Goal: Task Accomplishment & Management: Use online tool/utility

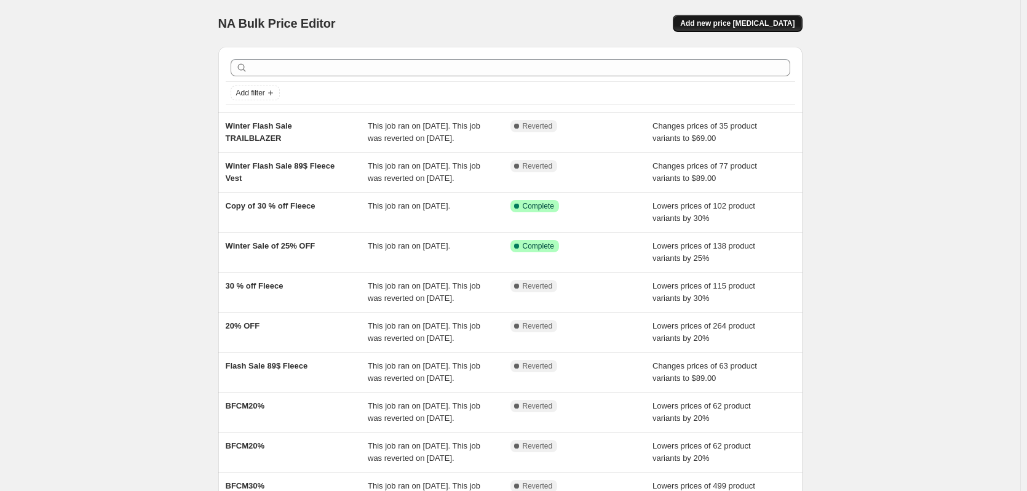
click at [770, 23] on span "Add new price [MEDICAL_DATA]" at bounding box center [737, 23] width 114 height 10
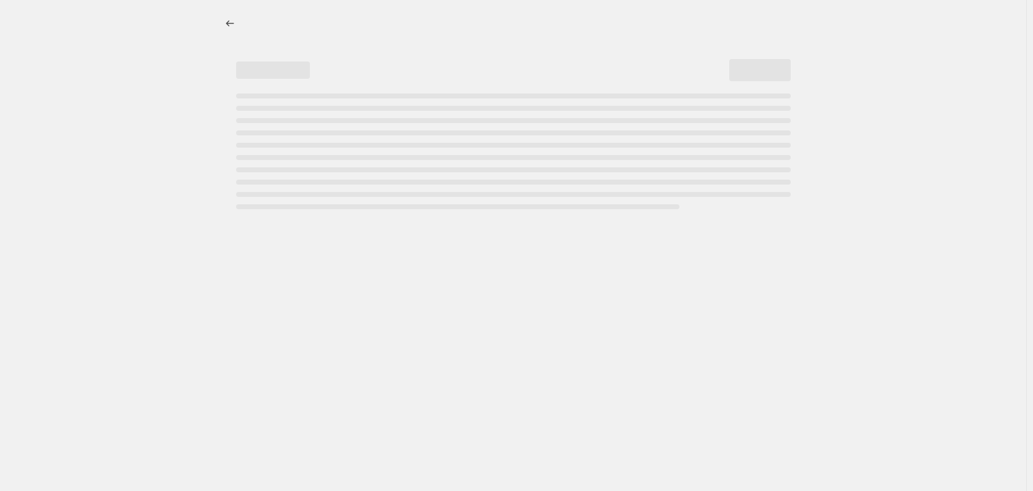
select select "percentage"
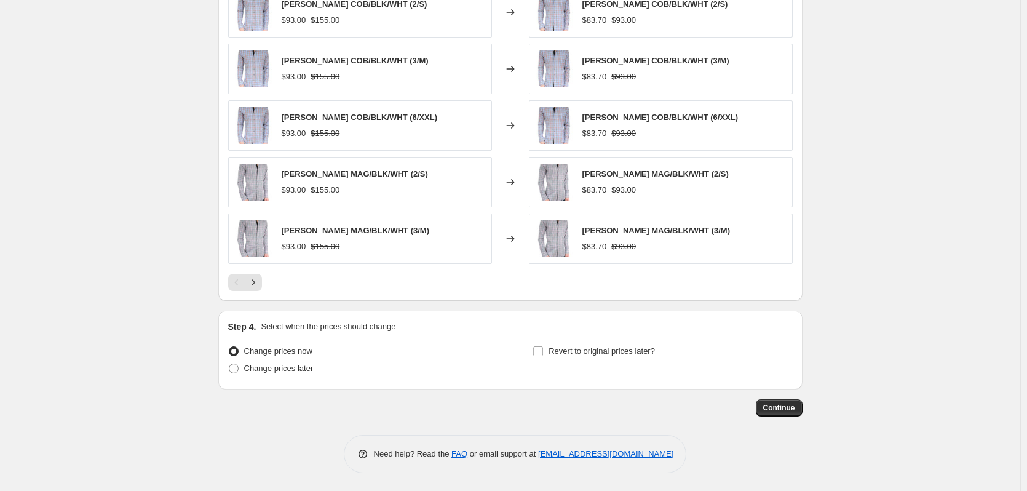
scroll to position [739, 0]
click at [301, 368] on span "Change prices later" at bounding box center [278, 367] width 69 height 9
click at [229, 363] on input "Change prices later" at bounding box center [229, 363] width 1 height 1
radio input "true"
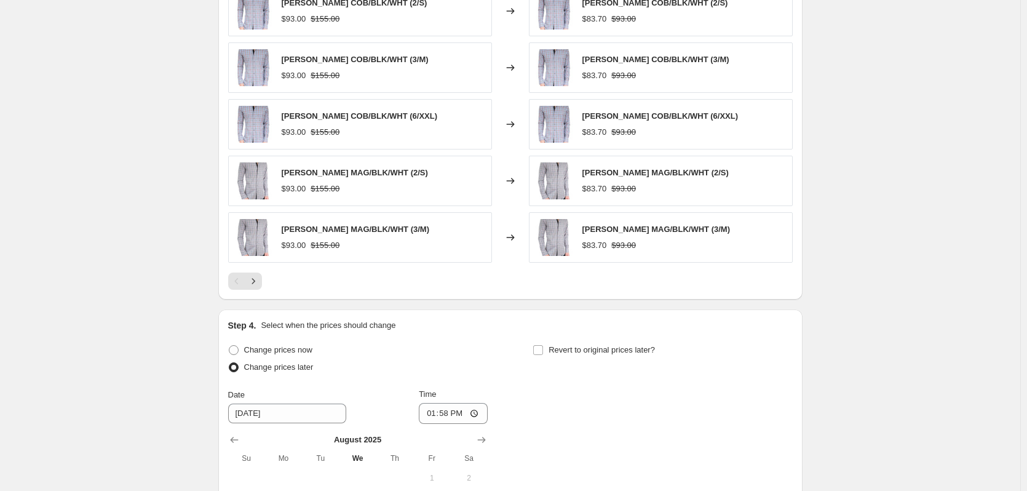
click at [301, 368] on span "Change prices later" at bounding box center [278, 366] width 69 height 9
click at [229, 363] on input "Change prices later" at bounding box center [229, 362] width 1 height 1
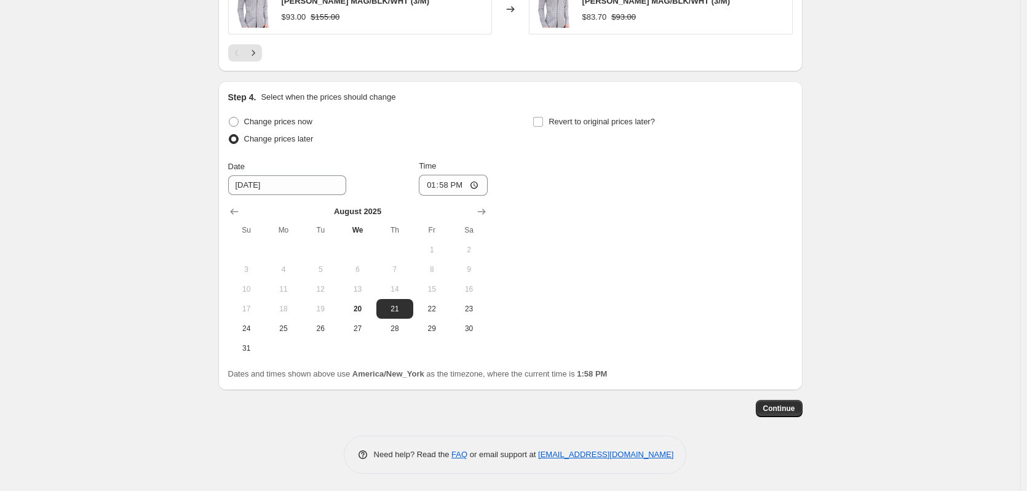
scroll to position [969, 0]
click at [543, 119] on input "Revert to original prices later?" at bounding box center [538, 121] width 10 height 10
checkbox input "true"
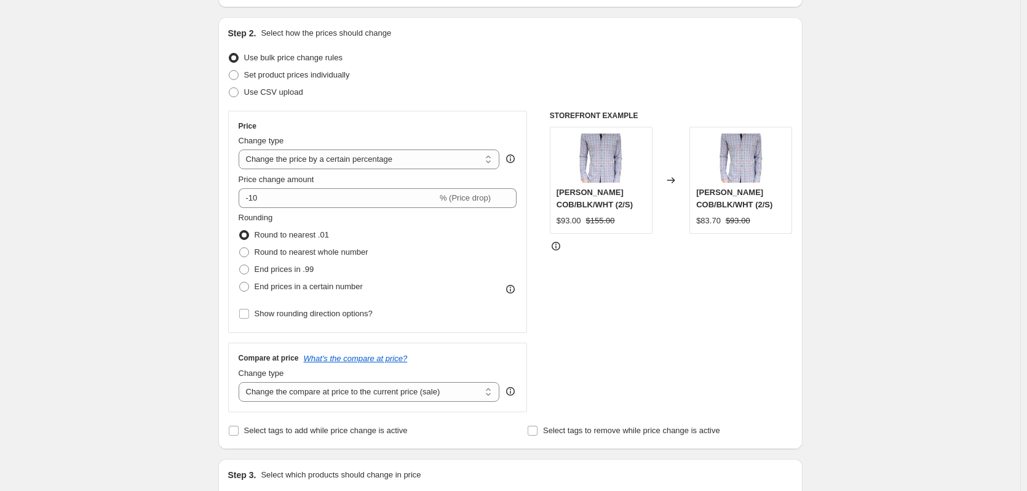
scroll to position [0, 0]
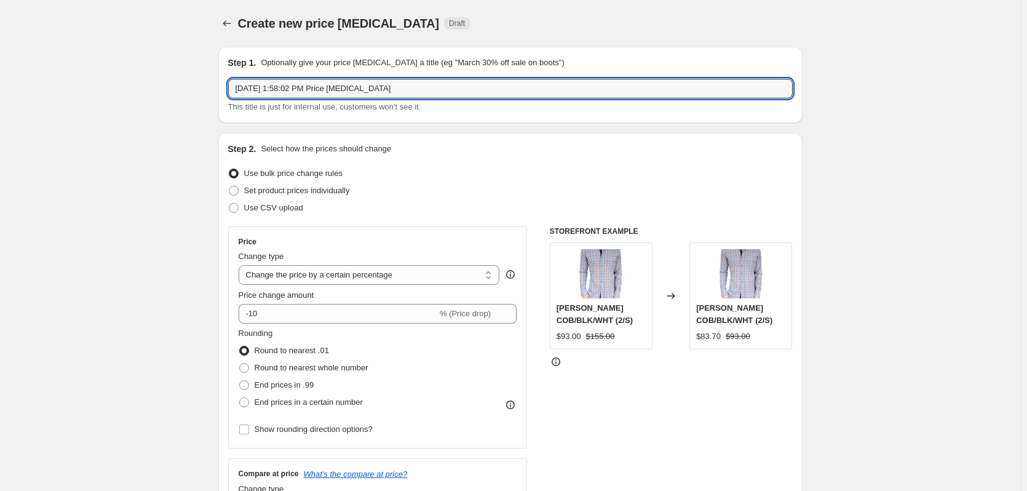
drag, startPoint x: 404, startPoint y: 87, endPoint x: 210, endPoint y: 95, distance: 193.8
type input "Aug 30% OFF Sale"
click at [361, 210] on div "Use CSV upload" at bounding box center [510, 207] width 564 height 17
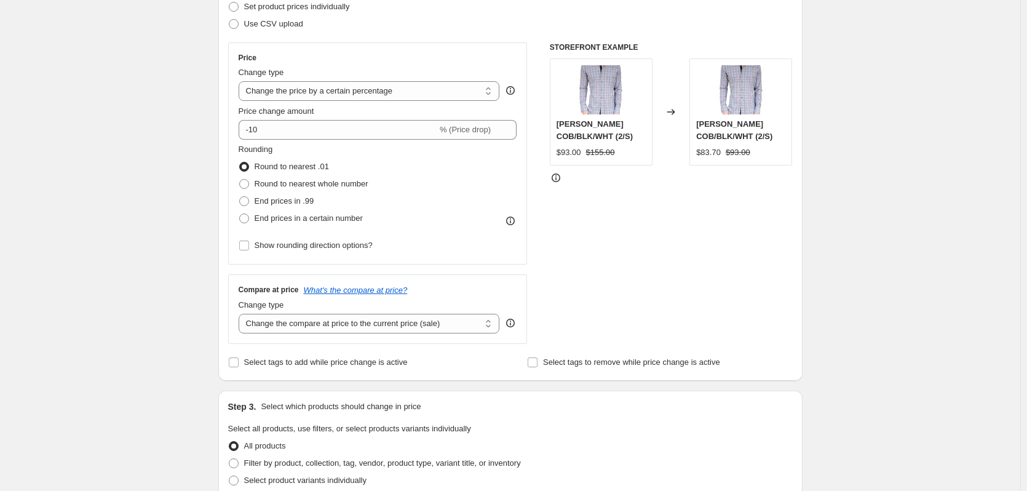
scroll to position [184, 0]
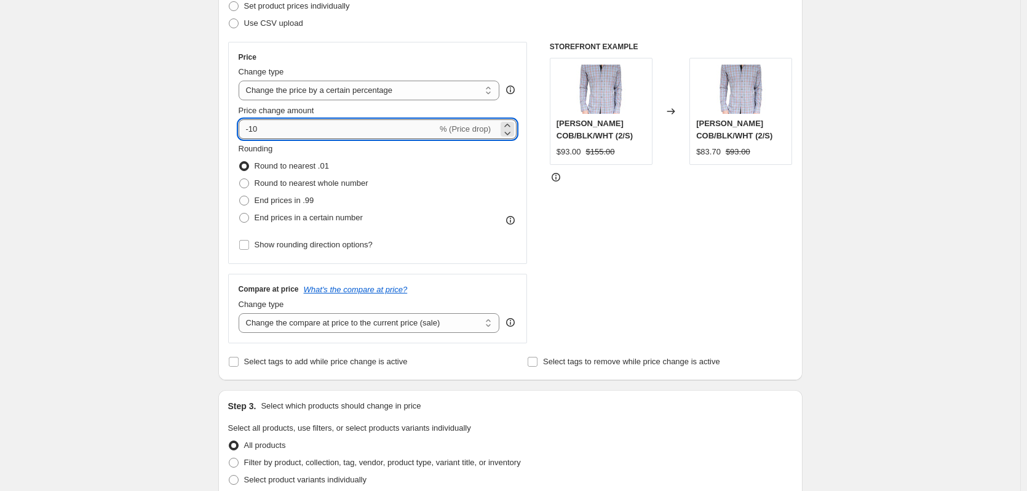
click at [291, 136] on input "-10" at bounding box center [337, 129] width 199 height 20
type input "-1"
type input "3"
type input "-30"
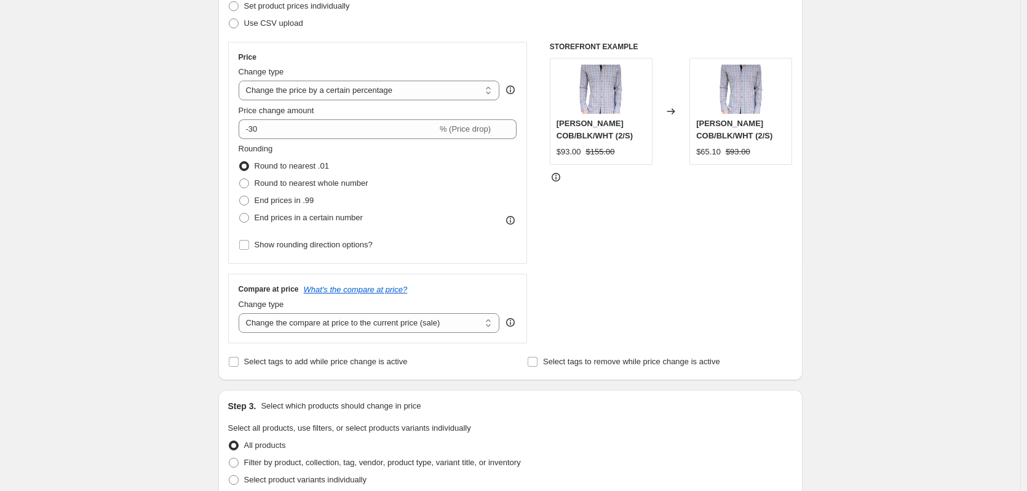
click at [409, 172] on div "Rounding Round to nearest .01 Round to nearest whole number End prices in .99 E…" at bounding box center [377, 185] width 278 height 84
click at [283, 200] on span "End prices in .99" at bounding box center [284, 199] width 60 height 9
click at [240, 196] on input "End prices in .99" at bounding box center [239, 195] width 1 height 1
radio input "true"
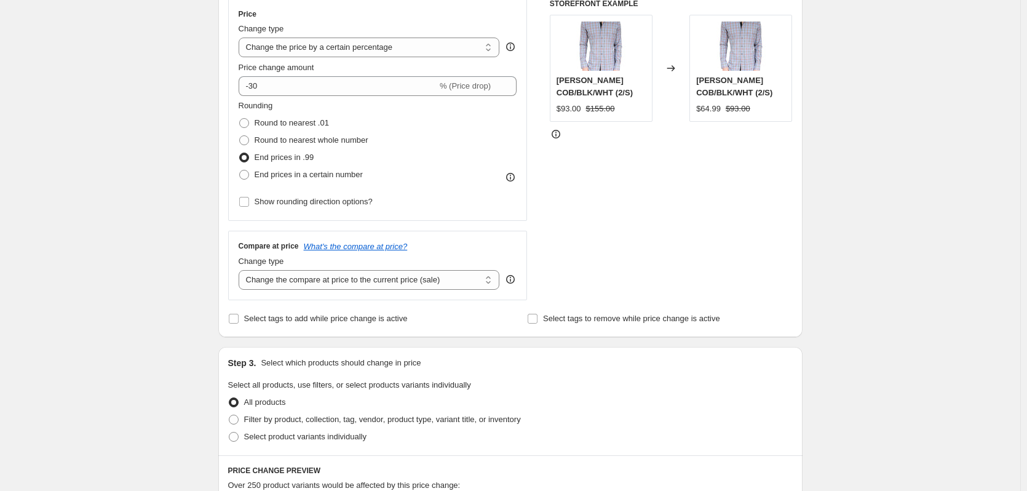
scroll to position [246, 0]
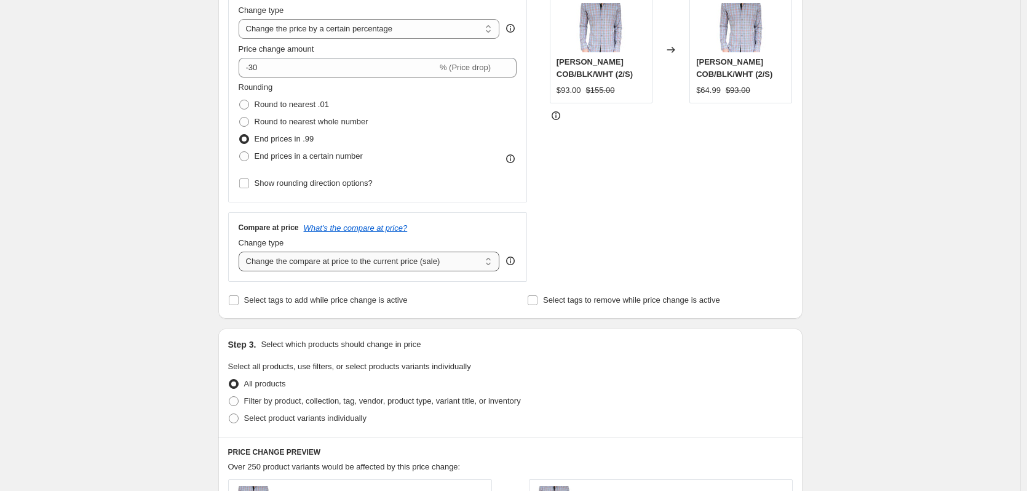
click at [390, 264] on select "Change the compare at price to the current price (sale) Change the compare at p…" at bounding box center [368, 261] width 261 height 20
click at [241, 251] on select "Change the compare at price to the current price (sale) Change the compare at p…" at bounding box center [368, 261] width 261 height 20
click at [429, 260] on select "Change the compare at price to the current price (sale) Change the compare at p…" at bounding box center [368, 261] width 261 height 20
click at [241, 251] on select "Change the compare at price to the current price (sale) Change the compare at p…" at bounding box center [368, 261] width 261 height 20
click at [339, 261] on select "Change the compare at price to the current price (sale) Change the compare at p…" at bounding box center [368, 261] width 261 height 20
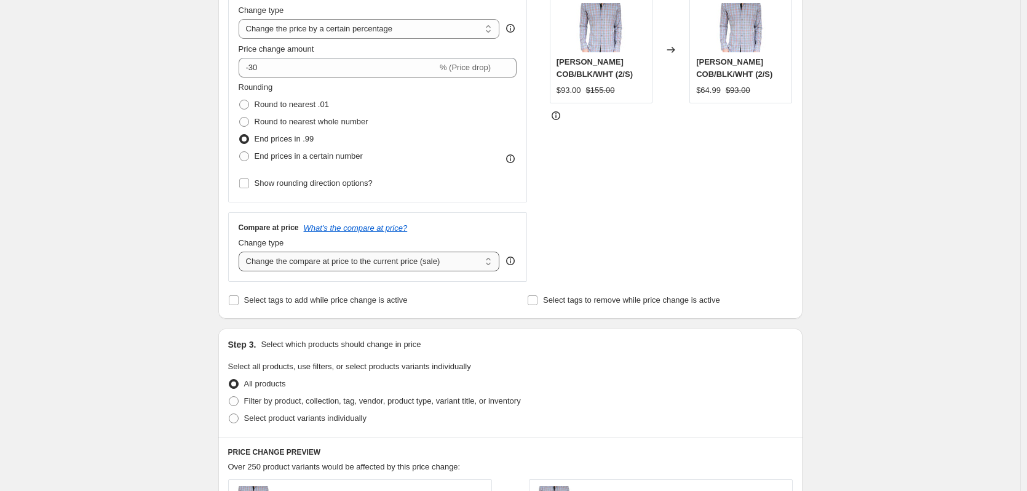
click at [241, 251] on select "Change the compare at price to the current price (sale) Change the compare at p…" at bounding box center [368, 261] width 261 height 20
click at [286, 262] on select "Change the compare at price to the current price (sale) Change the compare at p…" at bounding box center [368, 261] width 261 height 20
click at [241, 251] on select "Change the compare at price to the current price (sale) Change the compare at p…" at bounding box center [368, 261] width 261 height 20
drag, startPoint x: 338, startPoint y: 262, endPoint x: 336, endPoint y: 268, distance: 6.6
click at [338, 262] on select "Change the compare at price to the current price (sale) Change the compare at p…" at bounding box center [368, 261] width 261 height 20
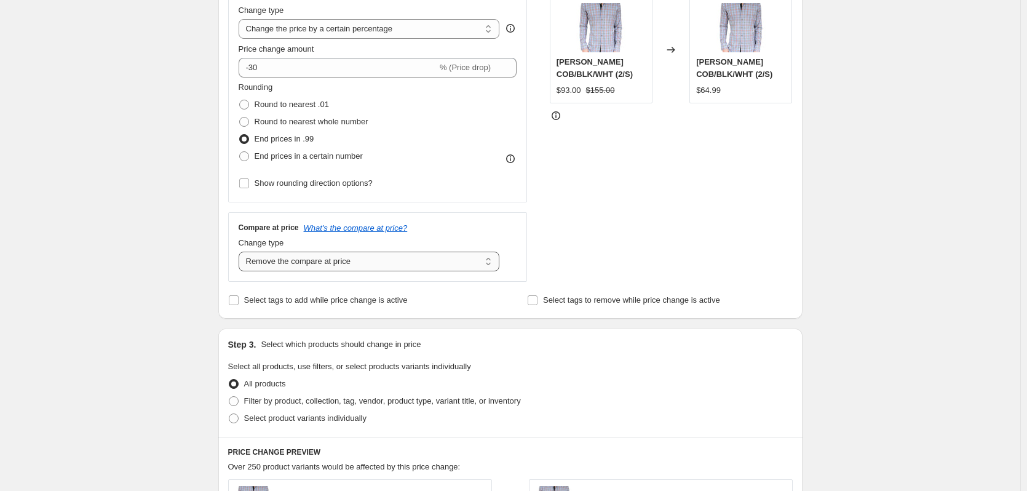
select select "no_change"
click at [241, 251] on select "Change the compare at price to the current price (sale) Change the compare at p…" at bounding box center [368, 261] width 261 height 20
click at [689, 192] on div "STOREFRONT EXAMPLE [PERSON_NAME] COB/BLK/WHT (2/S) $93.00 $155.00 Changed to [P…" at bounding box center [671, 130] width 243 height 301
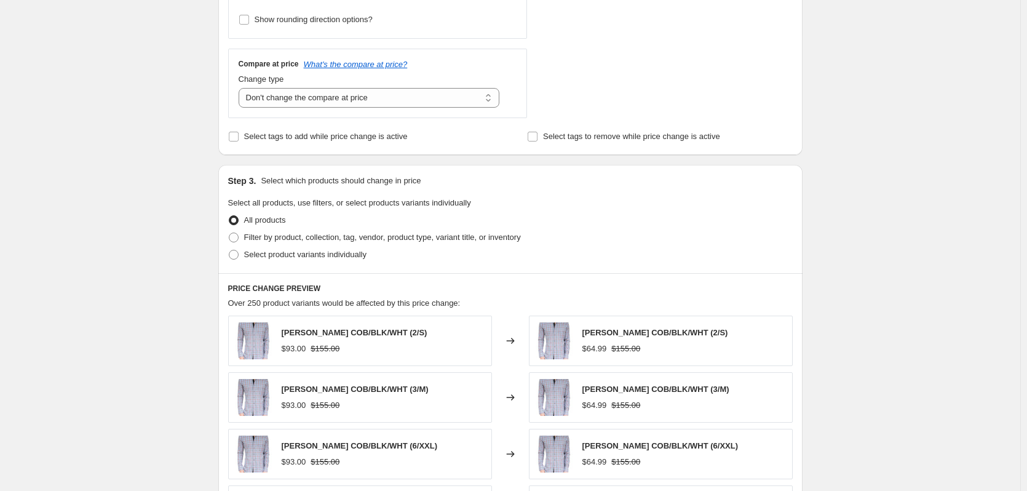
scroll to position [430, 0]
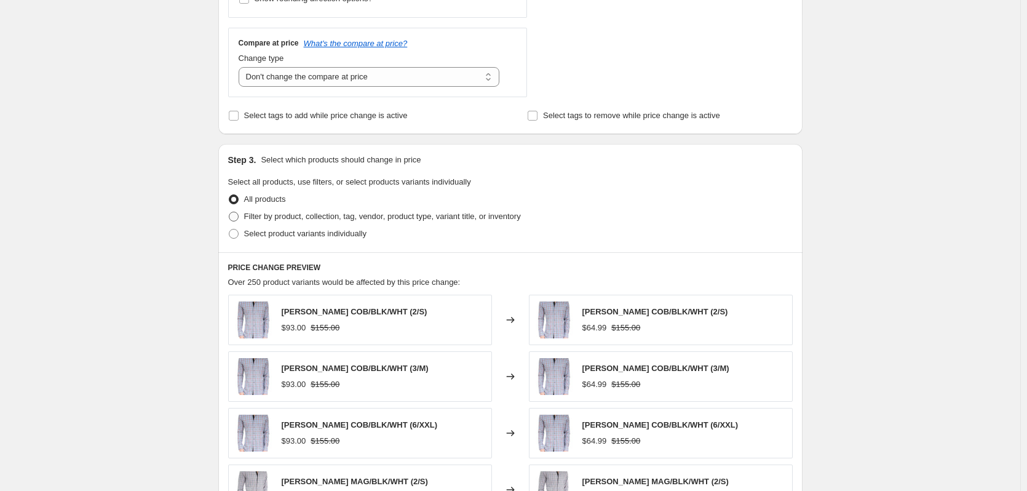
click at [238, 218] on span at bounding box center [234, 216] width 10 height 10
click at [229, 212] on input "Filter by product, collection, tag, vendor, product type, variant title, or inv…" at bounding box center [229, 211] width 1 height 1
radio input "true"
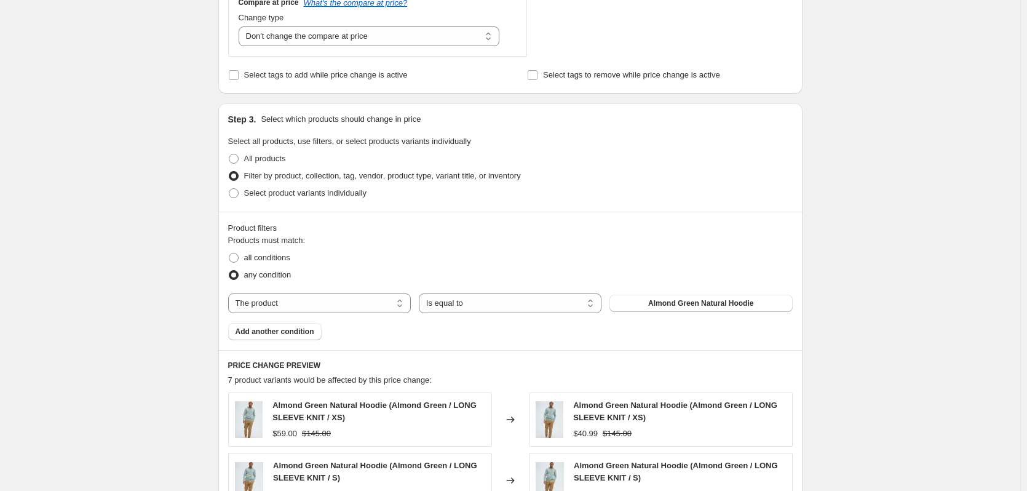
scroll to position [492, 0]
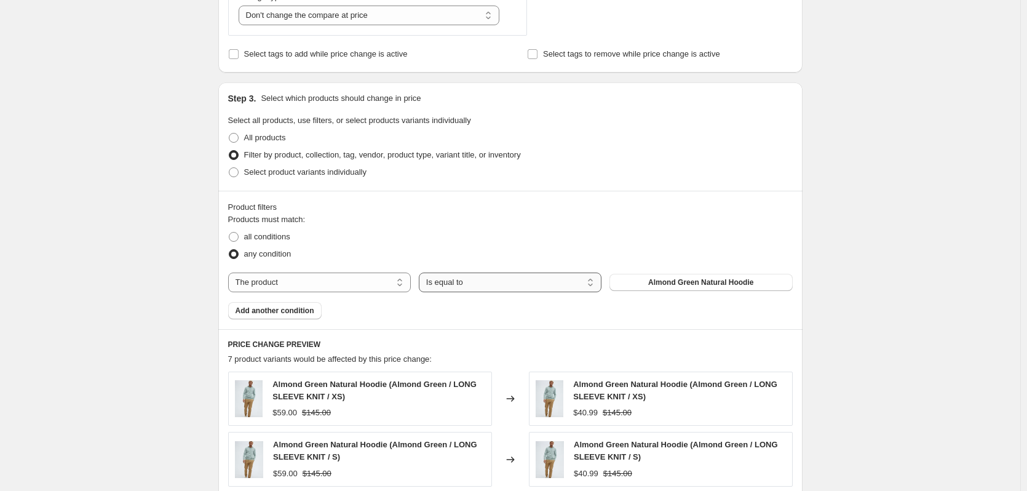
click at [544, 286] on select "Is equal to Is not equal to" at bounding box center [510, 282] width 183 height 20
click at [376, 282] on select "The product The product's collection The product's tag The product's vendor The…" at bounding box center [319, 282] width 183 height 20
select select "tag"
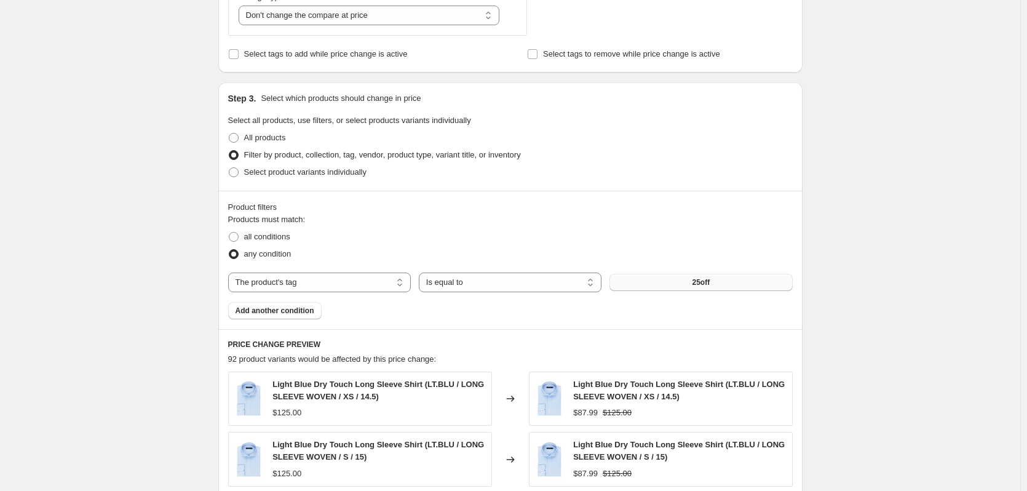
click at [687, 285] on button "25off" at bounding box center [700, 282] width 183 height 17
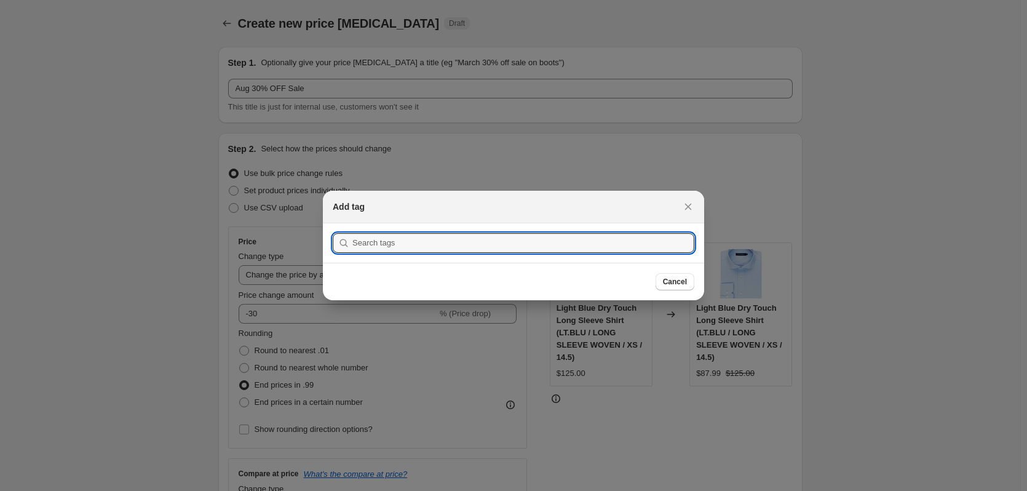
scroll to position [0, 0]
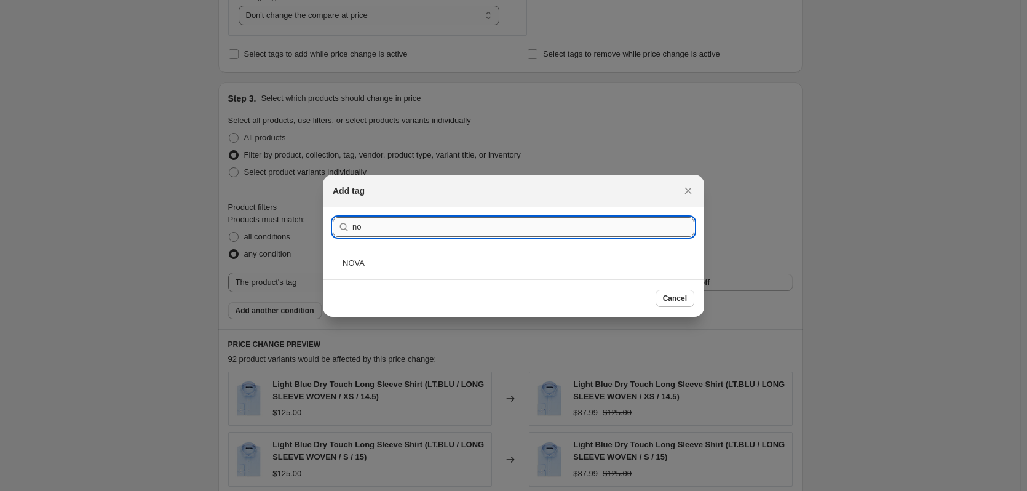
type input "n"
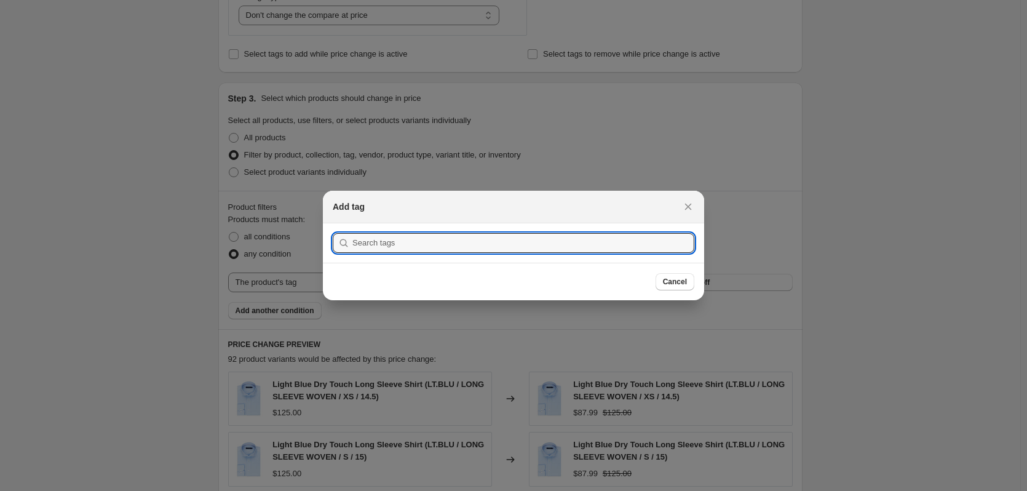
click at [687, 202] on icon "Close" at bounding box center [688, 206] width 12 height 12
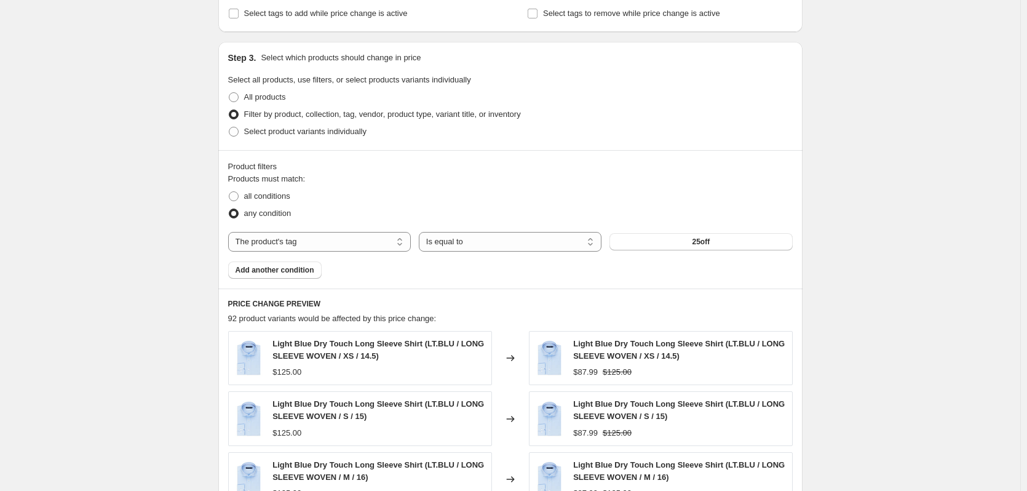
scroll to position [553, 0]
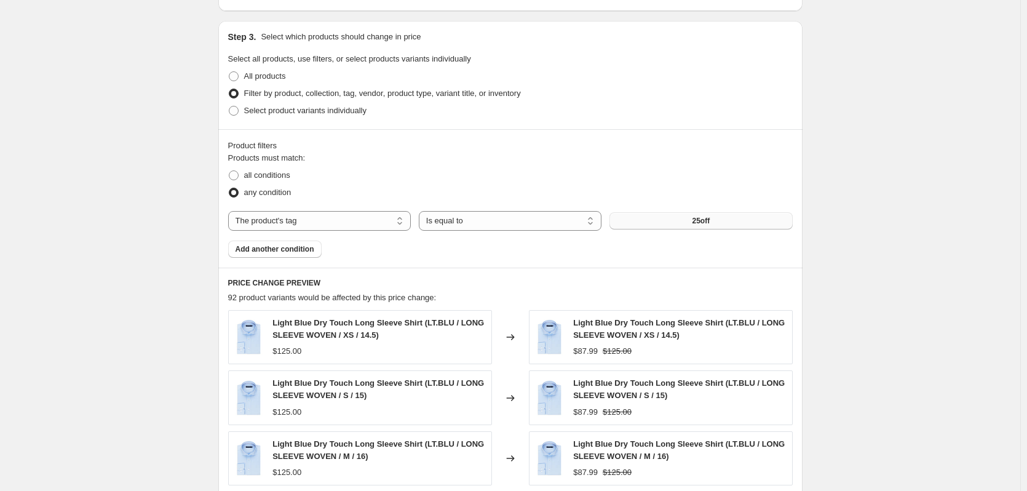
click at [743, 226] on button "25off" at bounding box center [700, 220] width 183 height 17
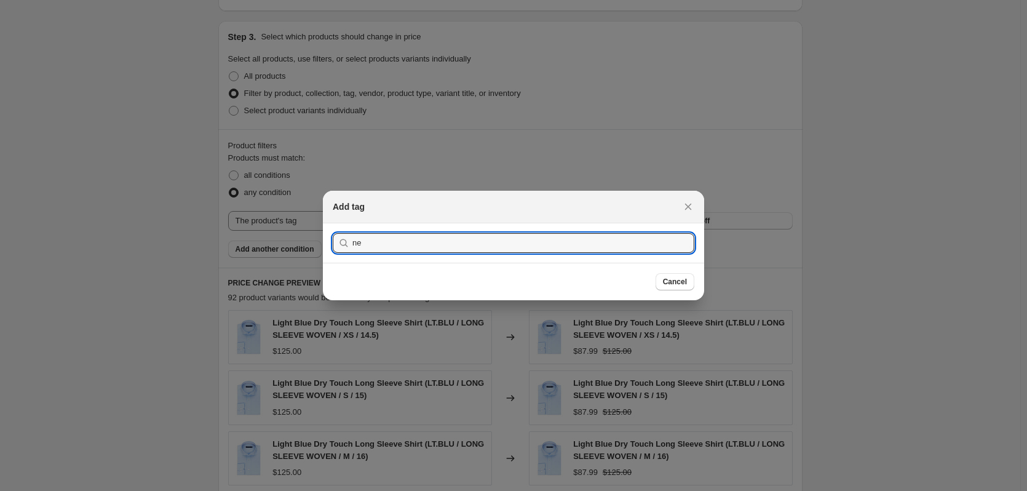
type input "n"
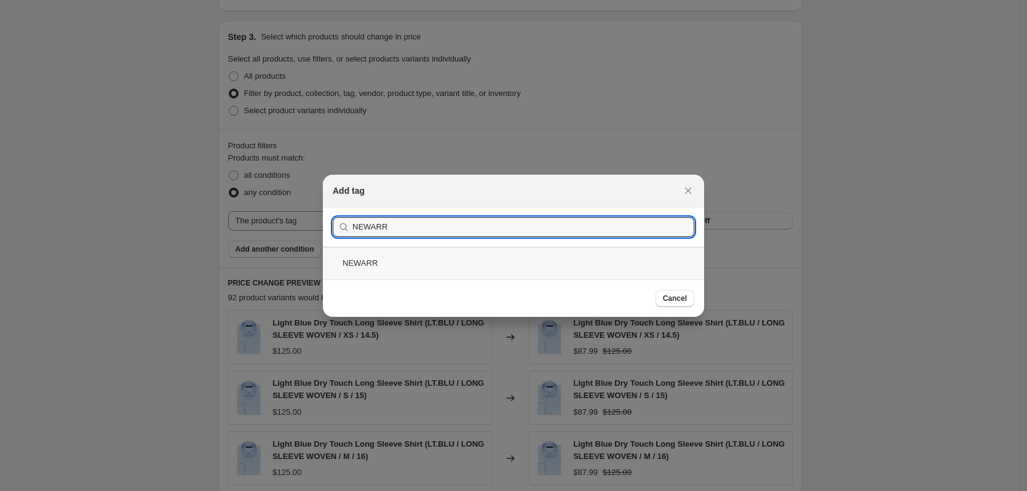
type input "NEWARR"
click at [359, 266] on div "NEWARR" at bounding box center [513, 262] width 381 height 33
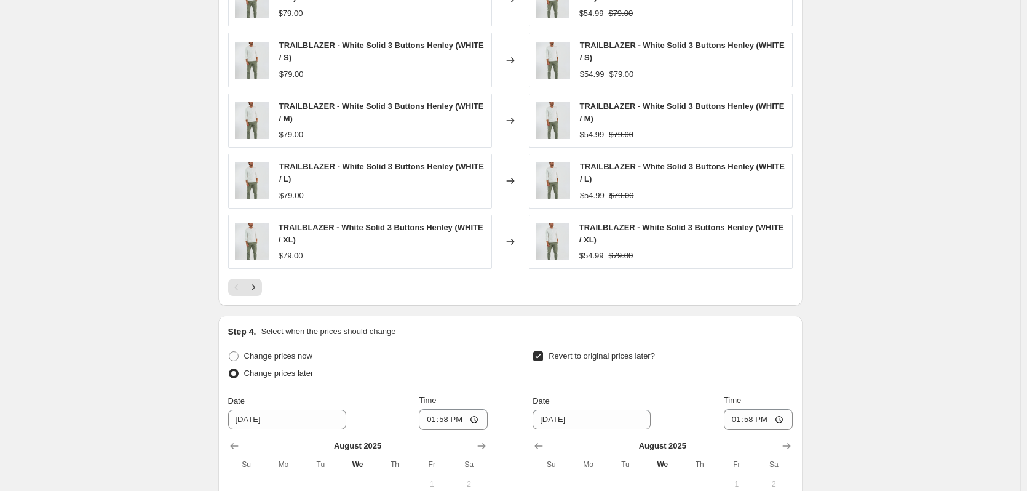
scroll to position [922, 0]
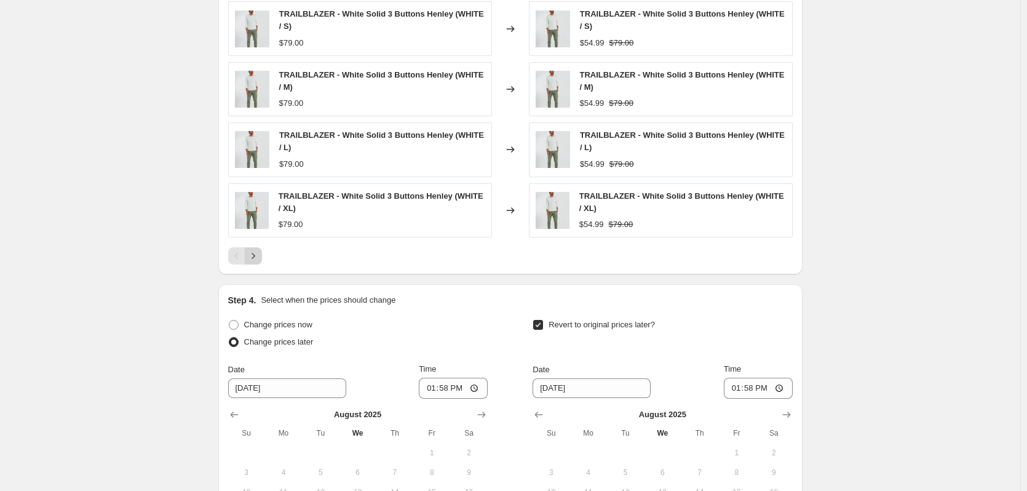
click at [255, 259] on icon "Next" at bounding box center [253, 256] width 12 height 12
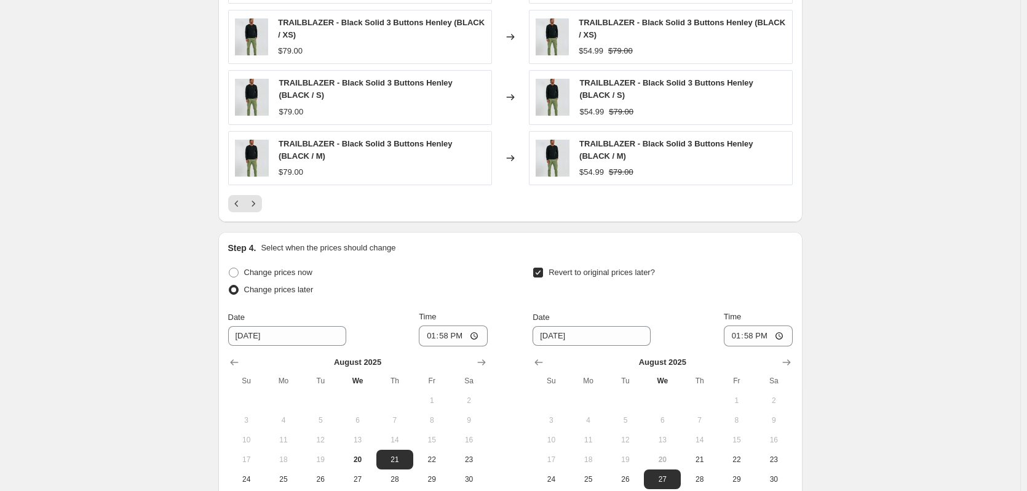
scroll to position [983, 0]
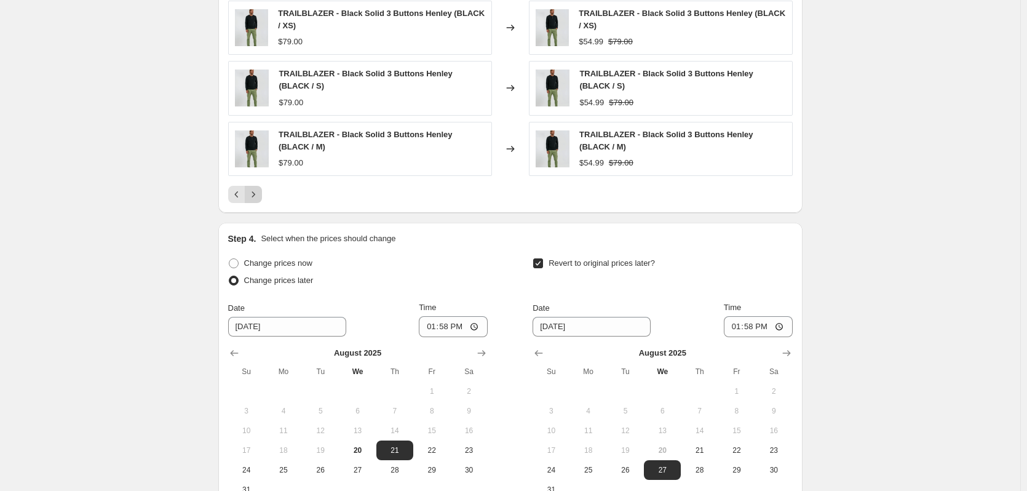
click at [259, 200] on icon "Next" at bounding box center [253, 194] width 12 height 12
click at [259, 197] on icon "Next" at bounding box center [253, 194] width 12 height 12
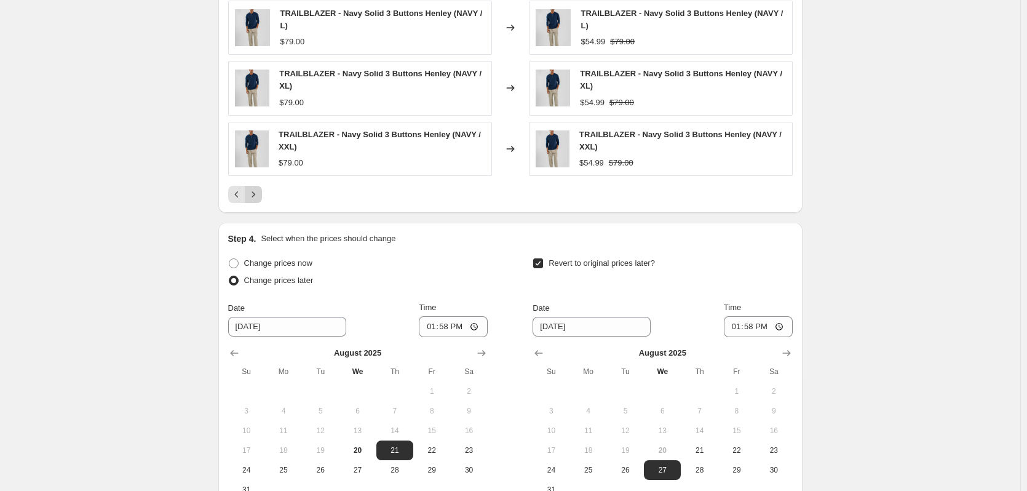
click at [259, 197] on icon "Next" at bounding box center [253, 194] width 12 height 12
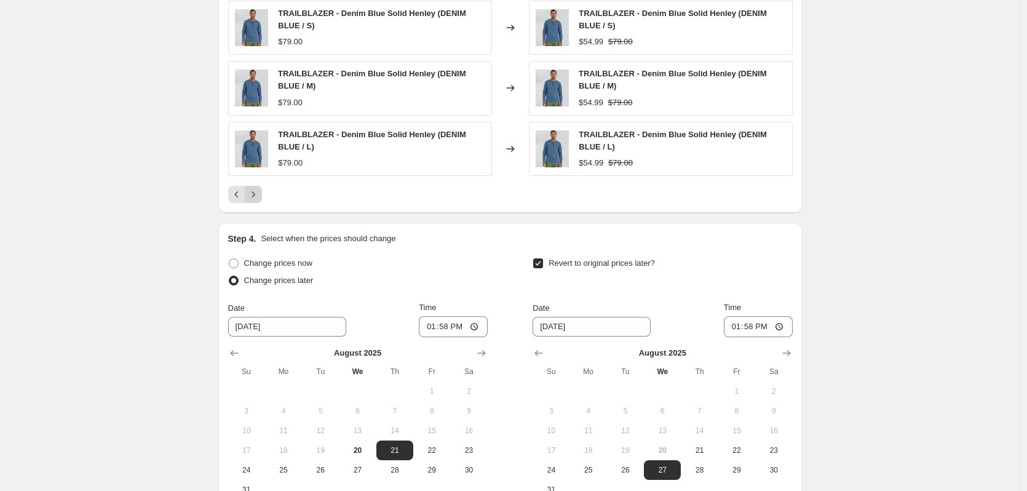
click at [259, 197] on icon "Next" at bounding box center [253, 194] width 12 height 12
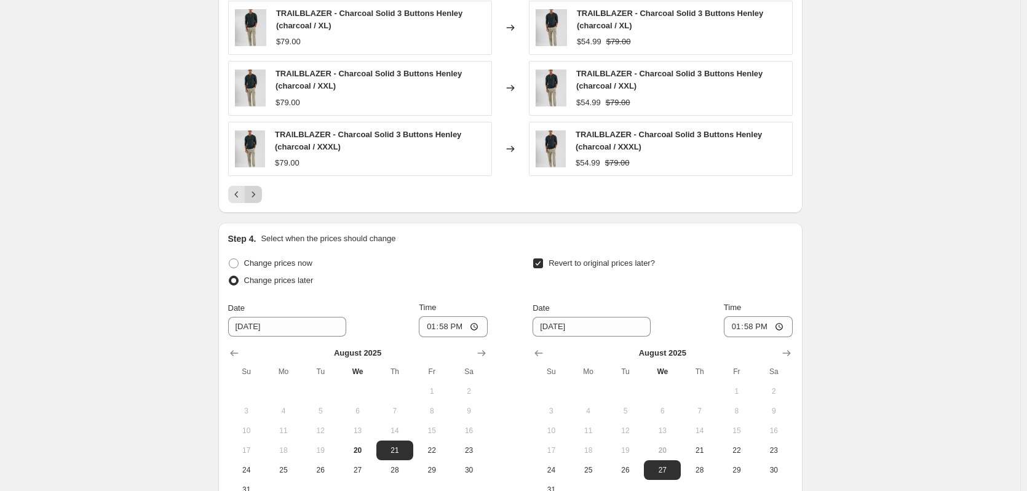
click at [259, 197] on icon "Next" at bounding box center [253, 194] width 12 height 12
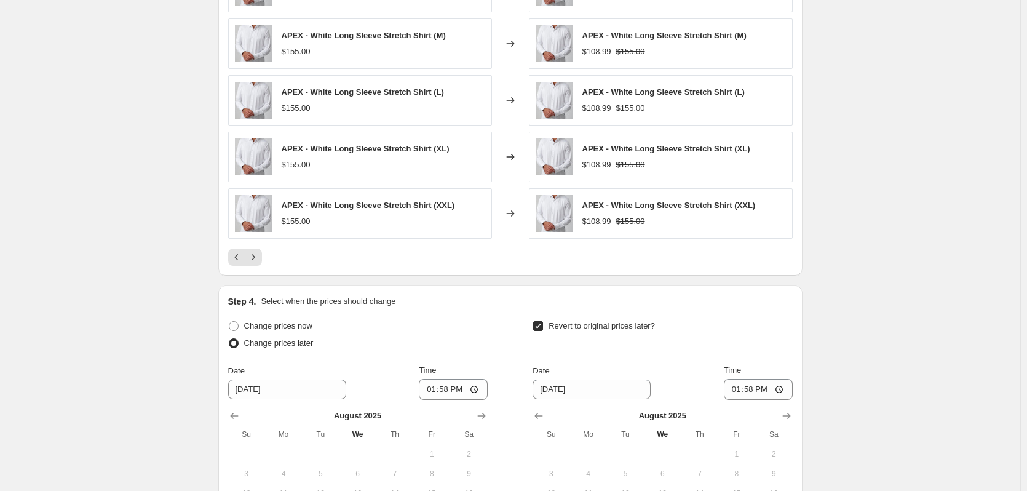
scroll to position [922, 0]
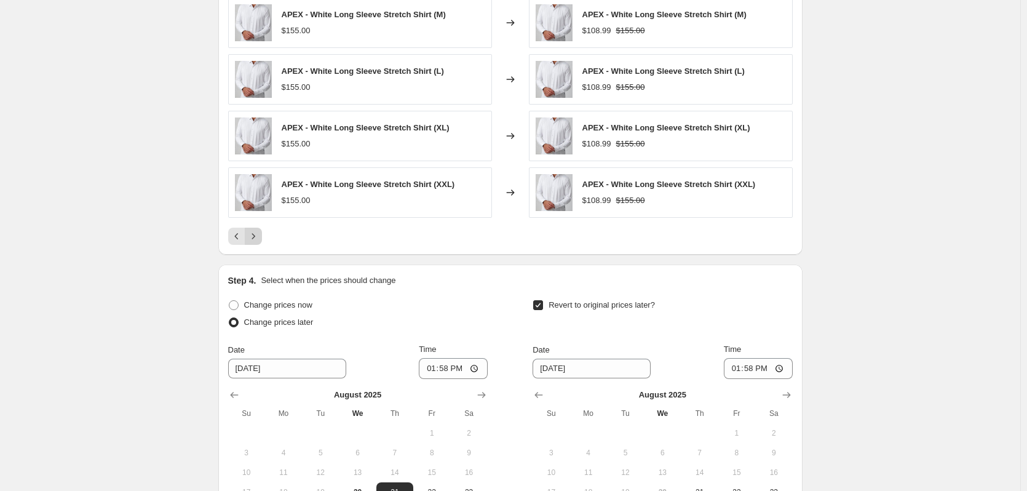
click at [259, 235] on icon "Next" at bounding box center [253, 236] width 12 height 12
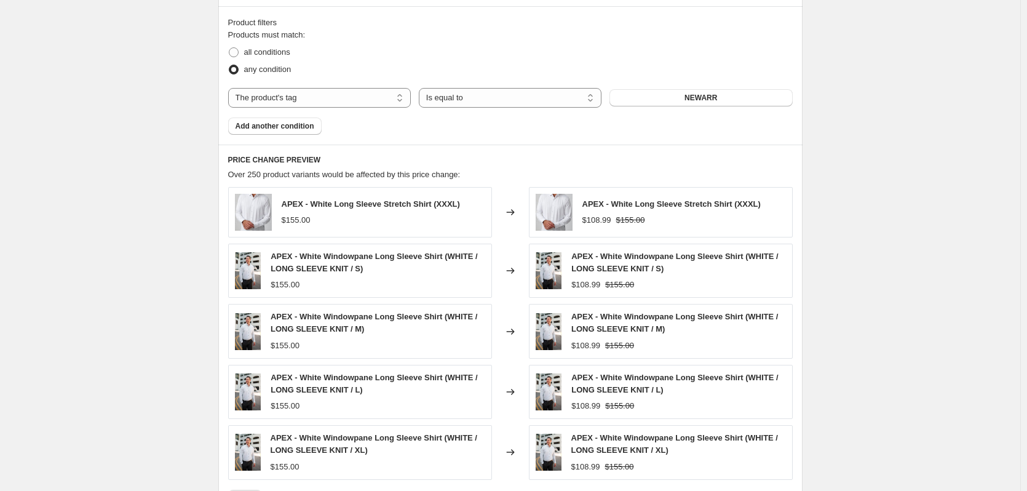
scroll to position [738, 0]
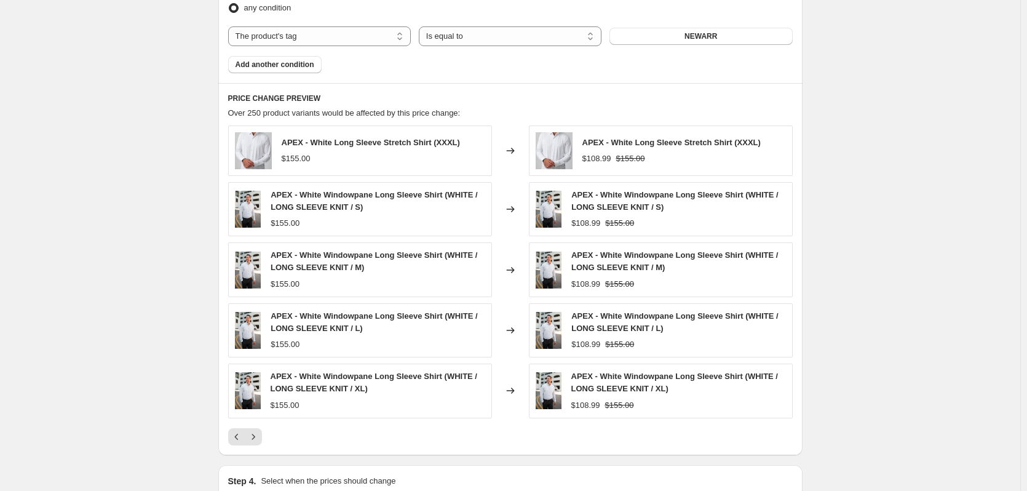
click at [355, 85] on div "PRICE CHANGE PREVIEW Over 250 product variants would be affected by this price …" at bounding box center [510, 269] width 584 height 372
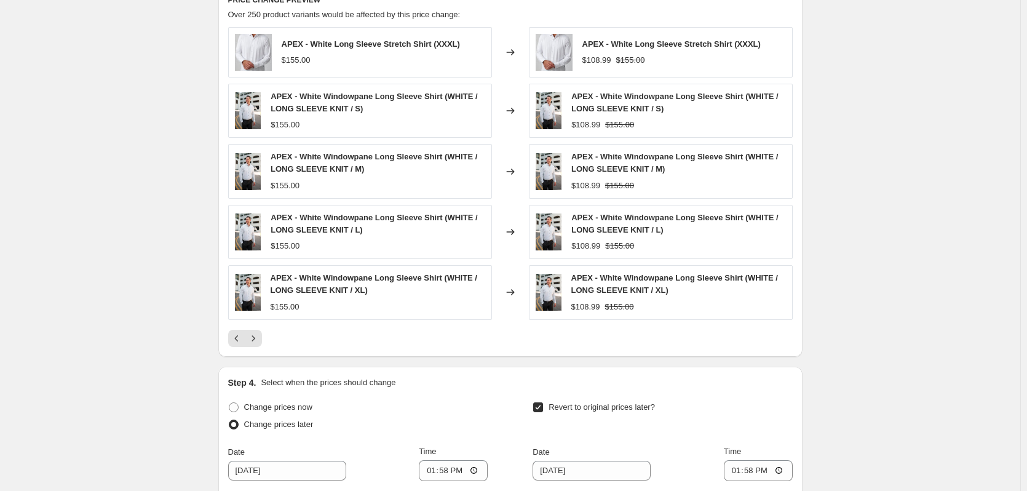
scroll to position [1045, 0]
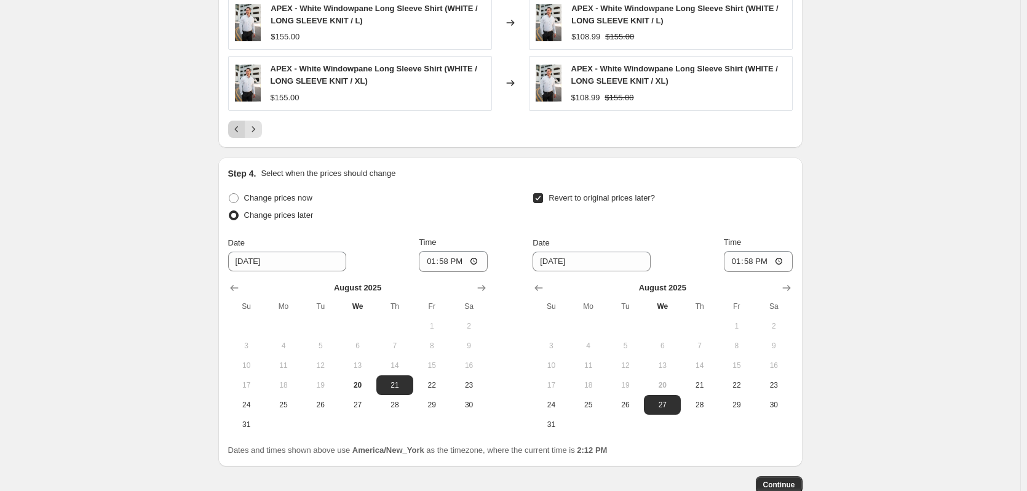
click at [238, 130] on icon "Previous" at bounding box center [236, 129] width 4 height 6
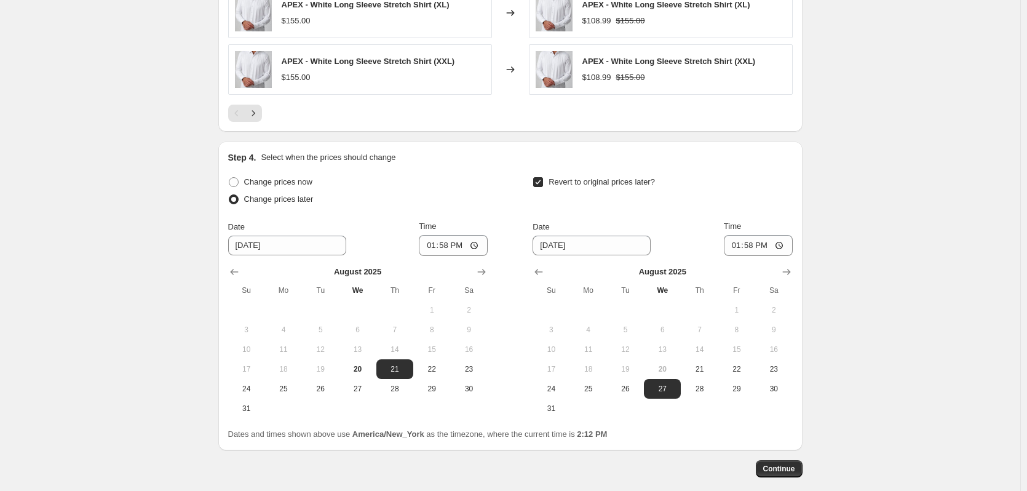
click at [235, 112] on div "Pagination" at bounding box center [236, 112] width 17 height 17
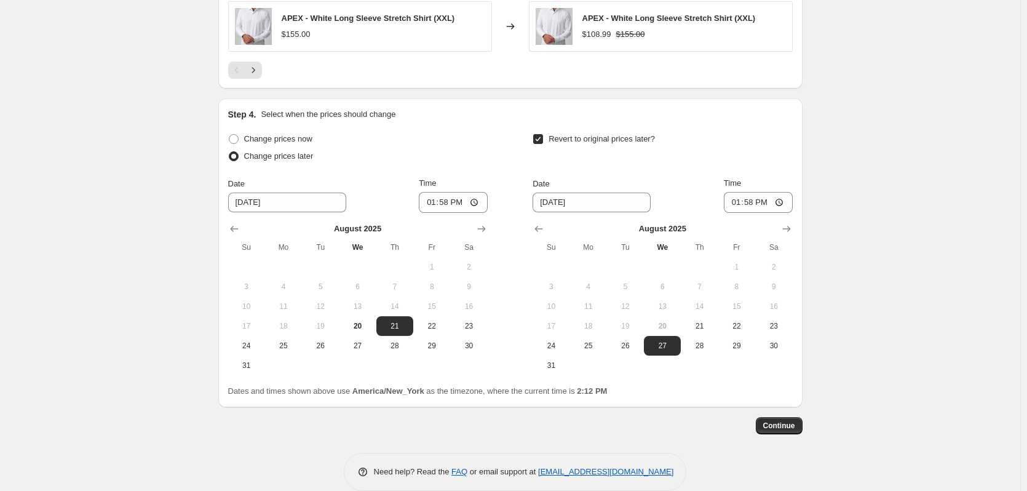
scroll to position [1107, 0]
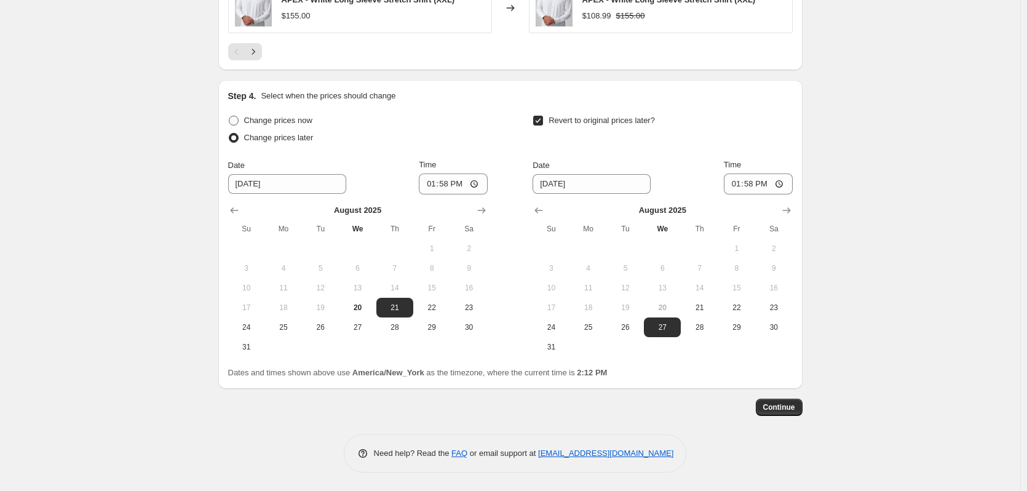
click at [299, 122] on span "Change prices now" at bounding box center [278, 120] width 68 height 9
click at [229, 116] on input "Change prices now" at bounding box center [229, 116] width 1 height 1
radio input "true"
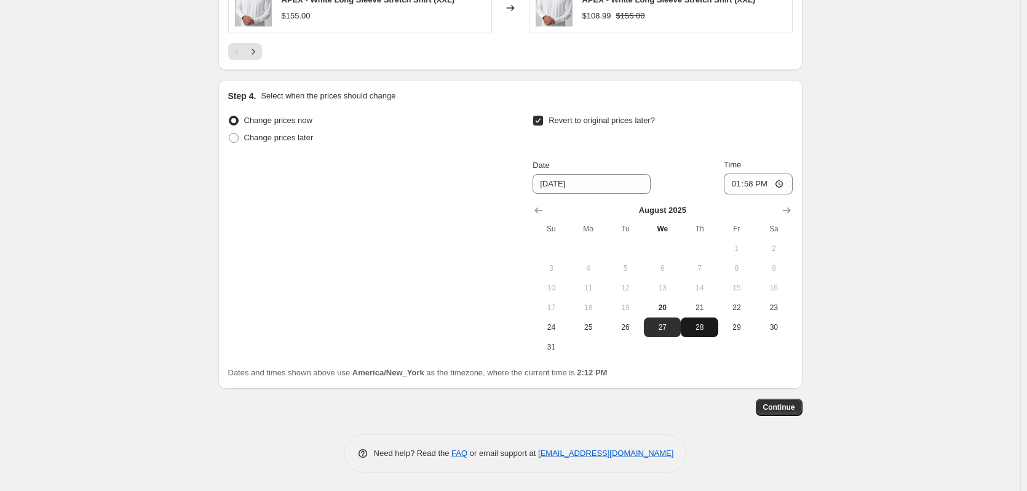
drag, startPoint x: 700, startPoint y: 325, endPoint x: 707, endPoint y: 336, distance: 12.4
click at [700, 325] on span "28" at bounding box center [698, 327] width 27 height 10
type input "[DATE]"
click at [784, 185] on input "13:58" at bounding box center [757, 183] width 69 height 21
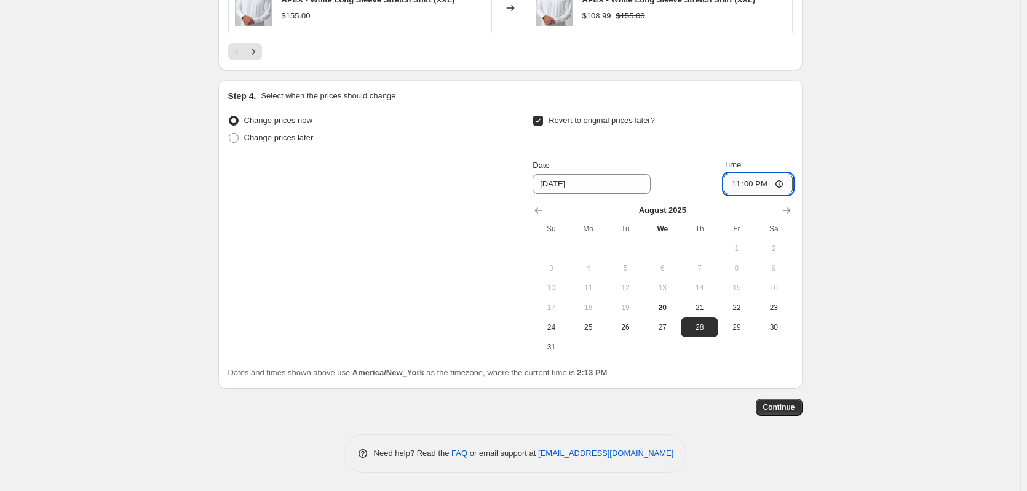
click at [767, 180] on input "23:00" at bounding box center [757, 183] width 69 height 21
drag, startPoint x: 753, startPoint y: 183, endPoint x: 765, endPoint y: 180, distance: 12.7
click at [754, 183] on input "23:00" at bounding box center [757, 183] width 69 height 21
click at [787, 184] on input "23:00" at bounding box center [757, 183] width 69 height 21
type input "23:59"
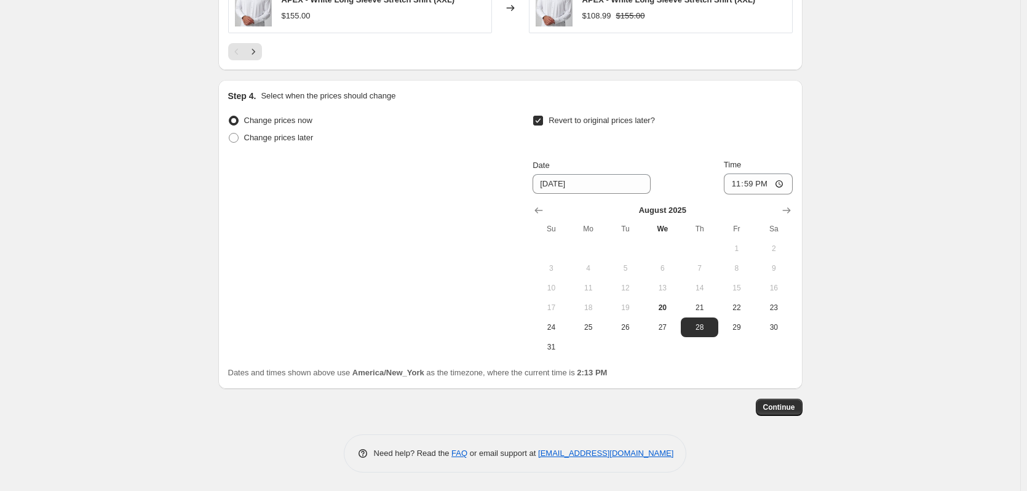
click at [781, 408] on span "Continue" at bounding box center [779, 407] width 32 height 10
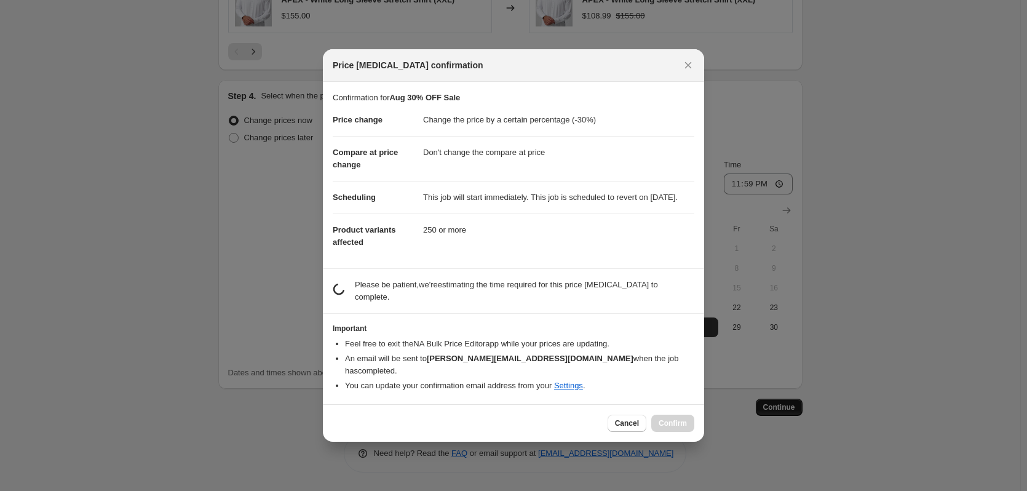
scroll to position [0, 0]
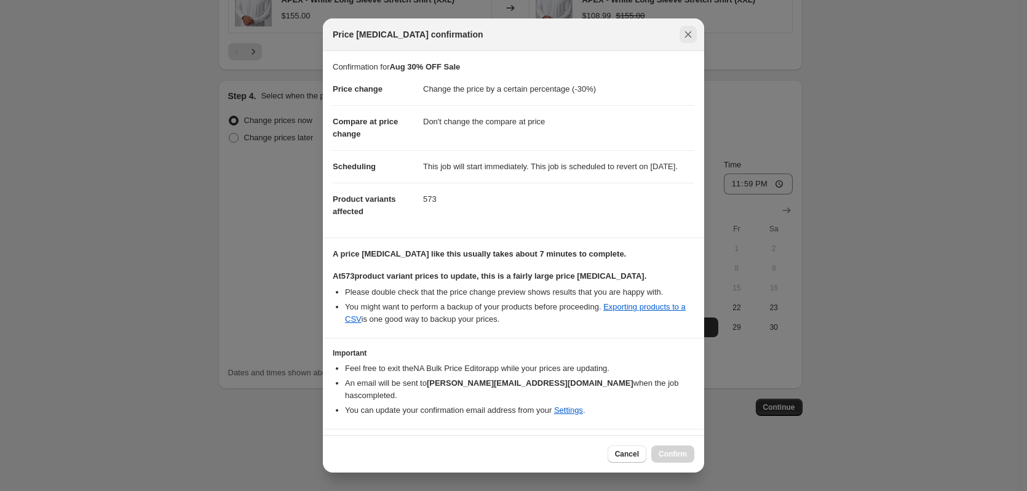
click at [685, 37] on icon "Close" at bounding box center [688, 34] width 7 height 7
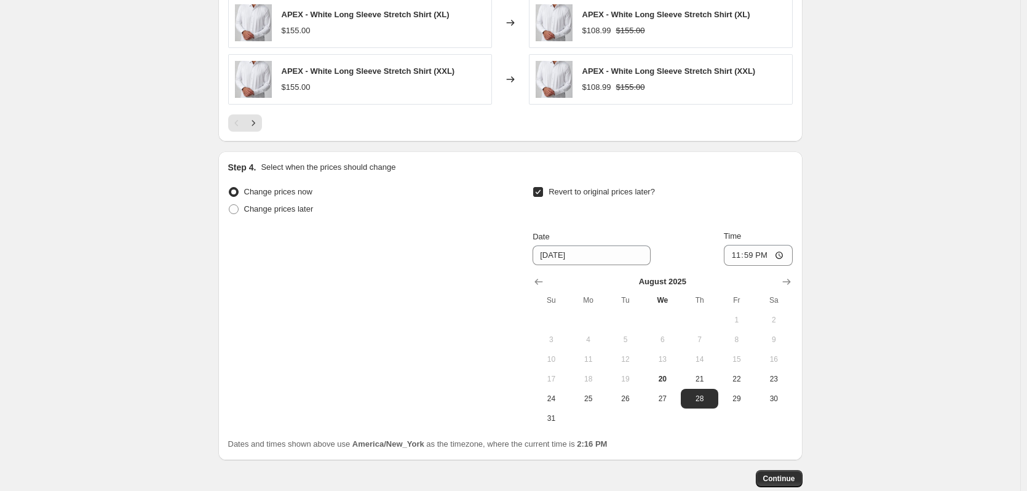
scroll to position [1107, 0]
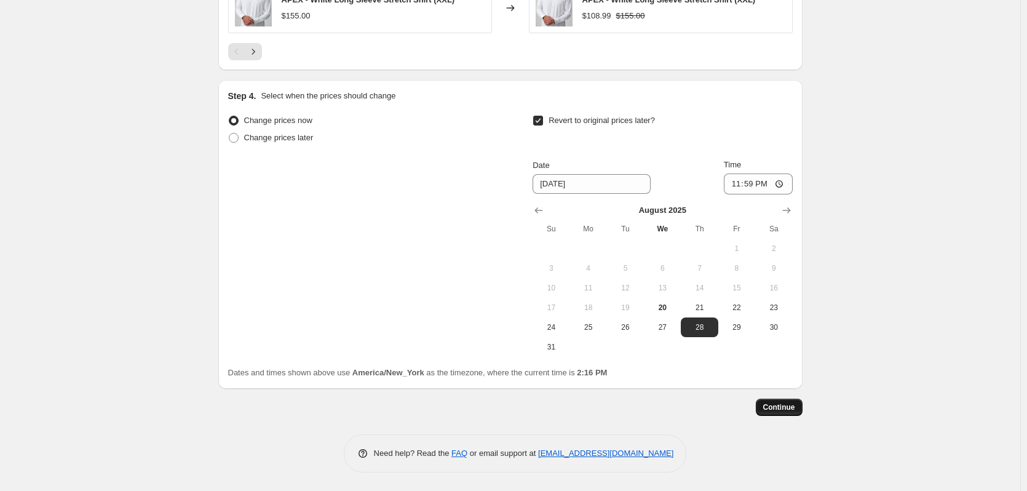
click at [778, 408] on span "Continue" at bounding box center [779, 407] width 32 height 10
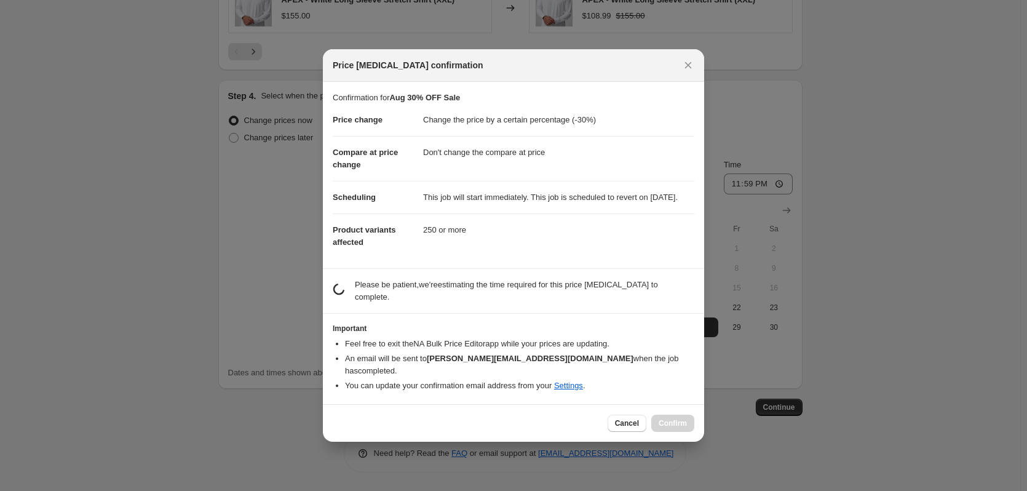
scroll to position [0, 0]
click at [634, 420] on span "Cancel" at bounding box center [627, 423] width 24 height 10
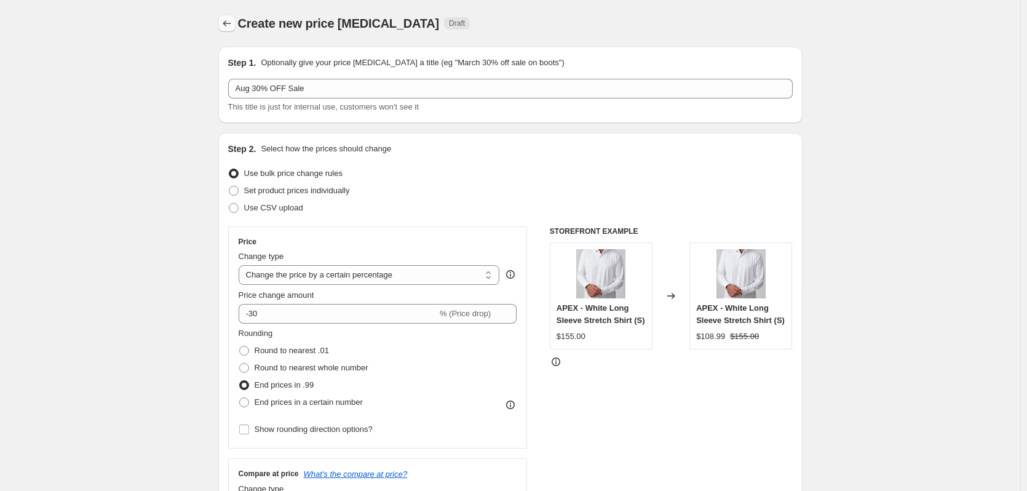
click at [223, 22] on button "Price change jobs" at bounding box center [226, 23] width 17 height 17
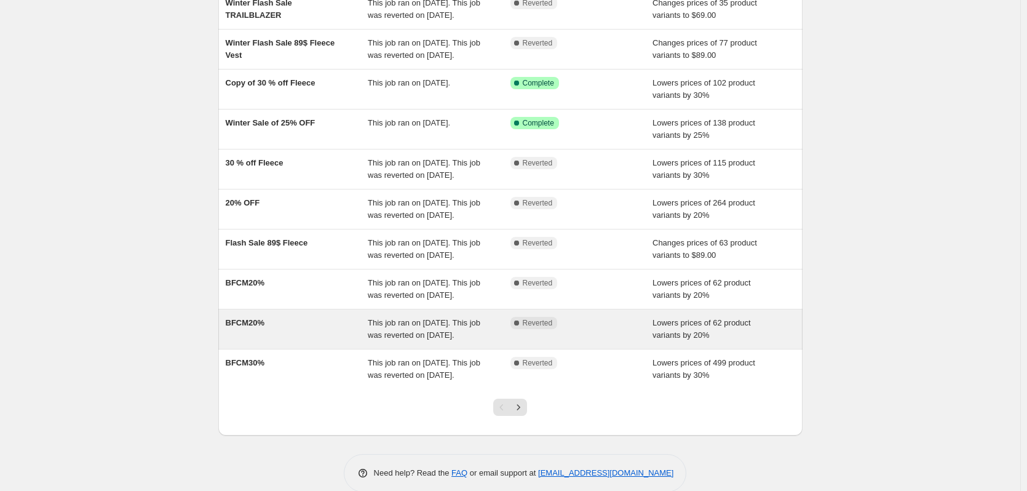
scroll to position [241, 0]
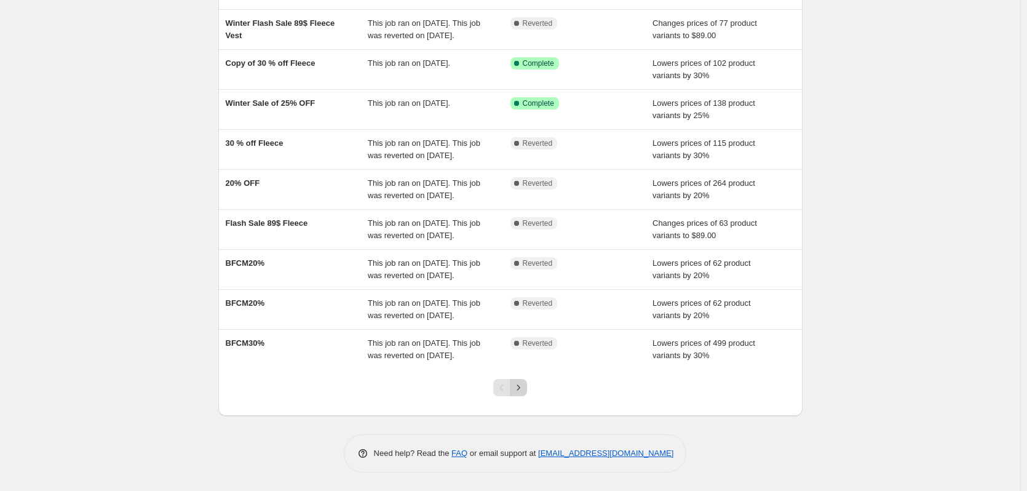
click at [521, 385] on icon "Next" at bounding box center [518, 387] width 12 height 12
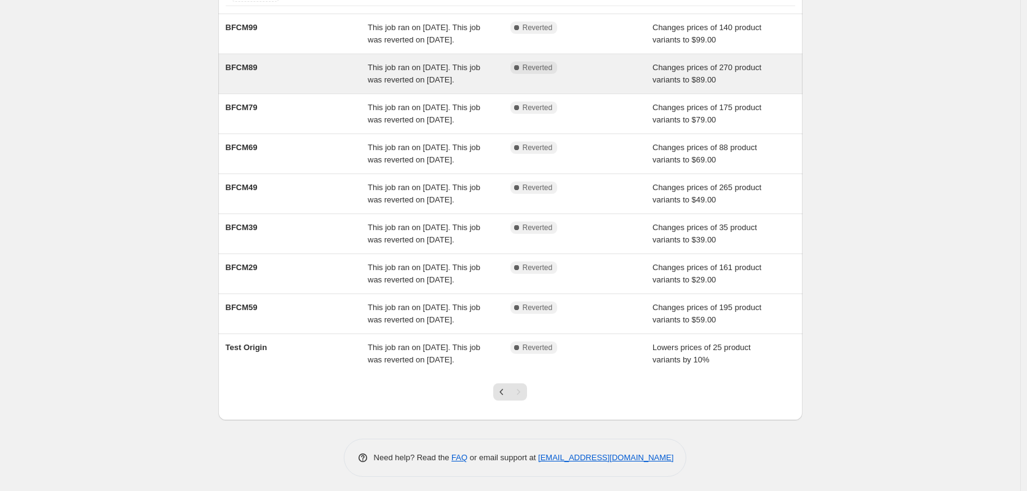
scroll to position [213, 0]
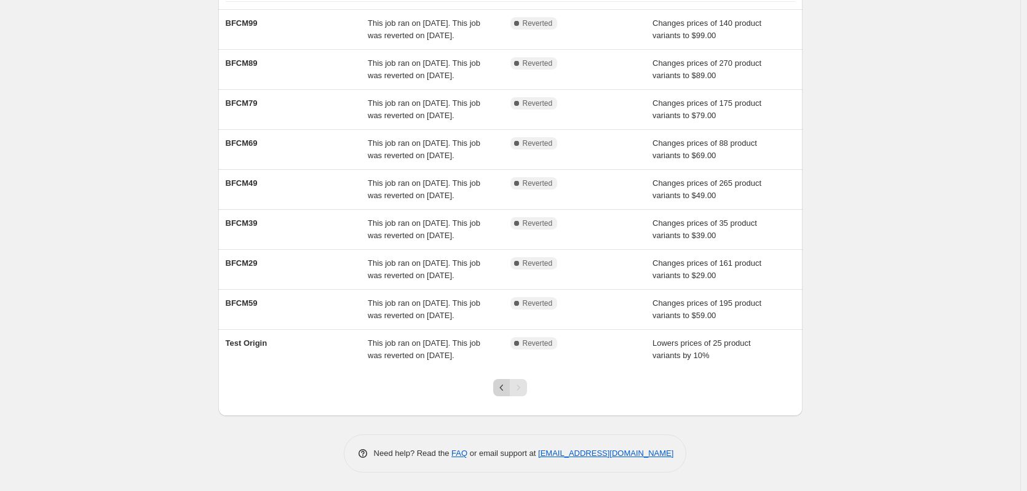
click at [502, 389] on icon "Previous" at bounding box center [501, 387] width 12 height 12
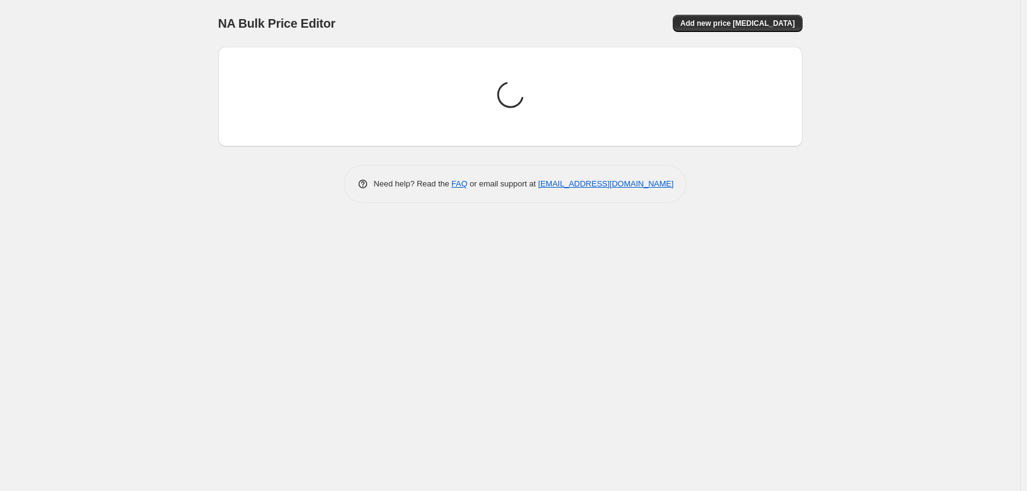
scroll to position [0, 0]
